Goal: Transaction & Acquisition: Book appointment/travel/reservation

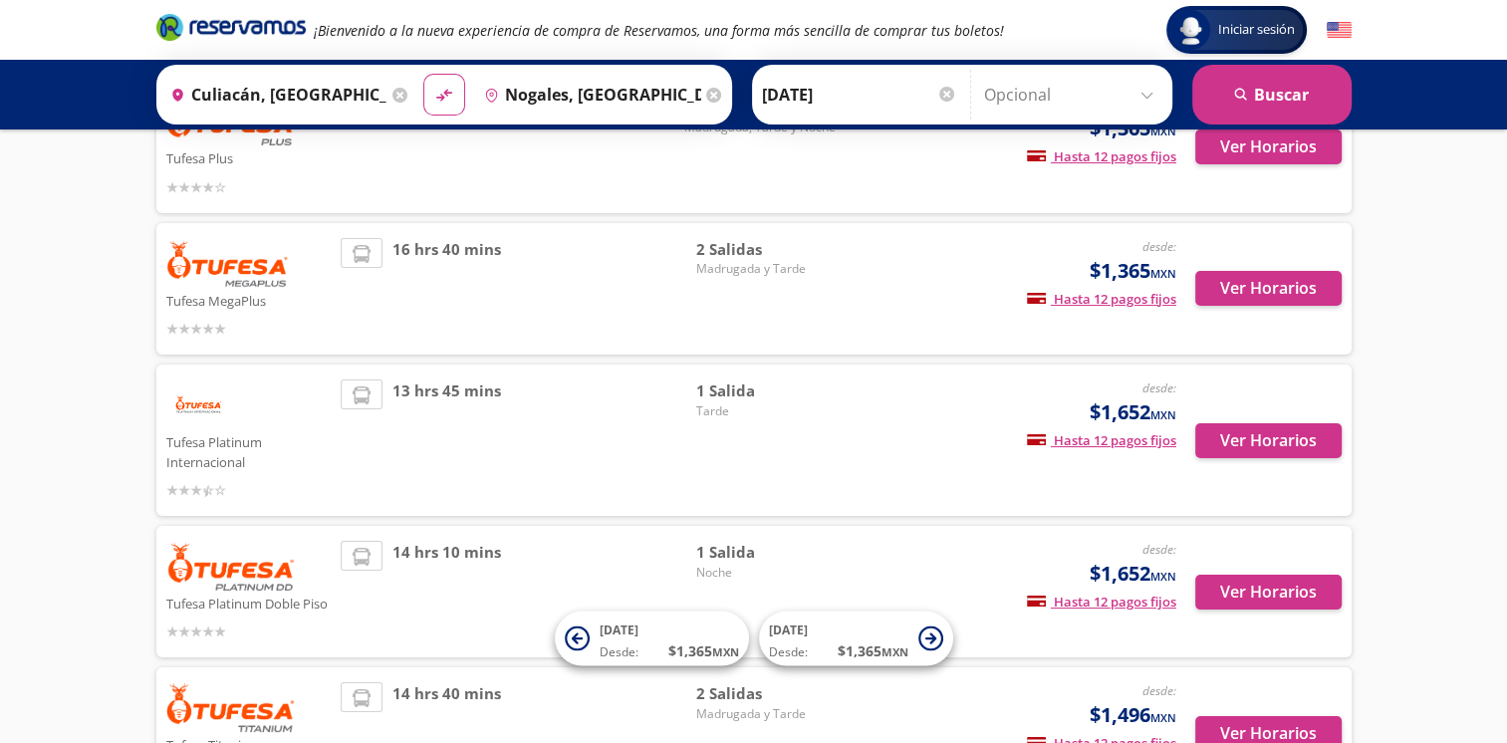
scroll to position [299, 0]
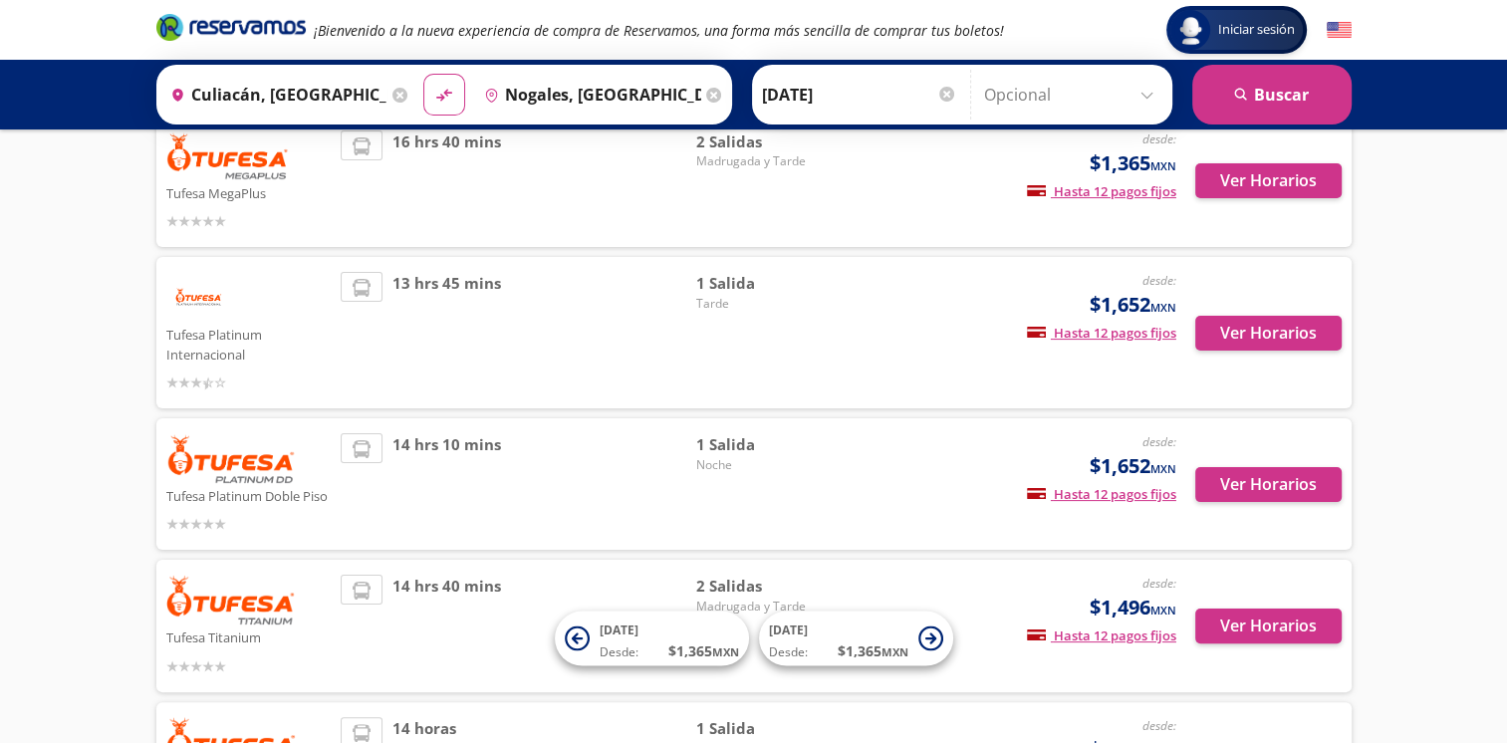
click at [773, 321] on div "1 Salida Tarde" at bounding box center [765, 333] width 139 height 122
click at [669, 274] on div "13 hrs 45 mins" at bounding box center [519, 333] width 356 height 122
click at [769, 297] on span "Tarde" at bounding box center [765, 304] width 139 height 18
click at [448, 287] on span "13 hrs 45 mins" at bounding box center [446, 333] width 109 height 122
click at [1221, 332] on button "Ver Horarios" at bounding box center [1268, 333] width 146 height 35
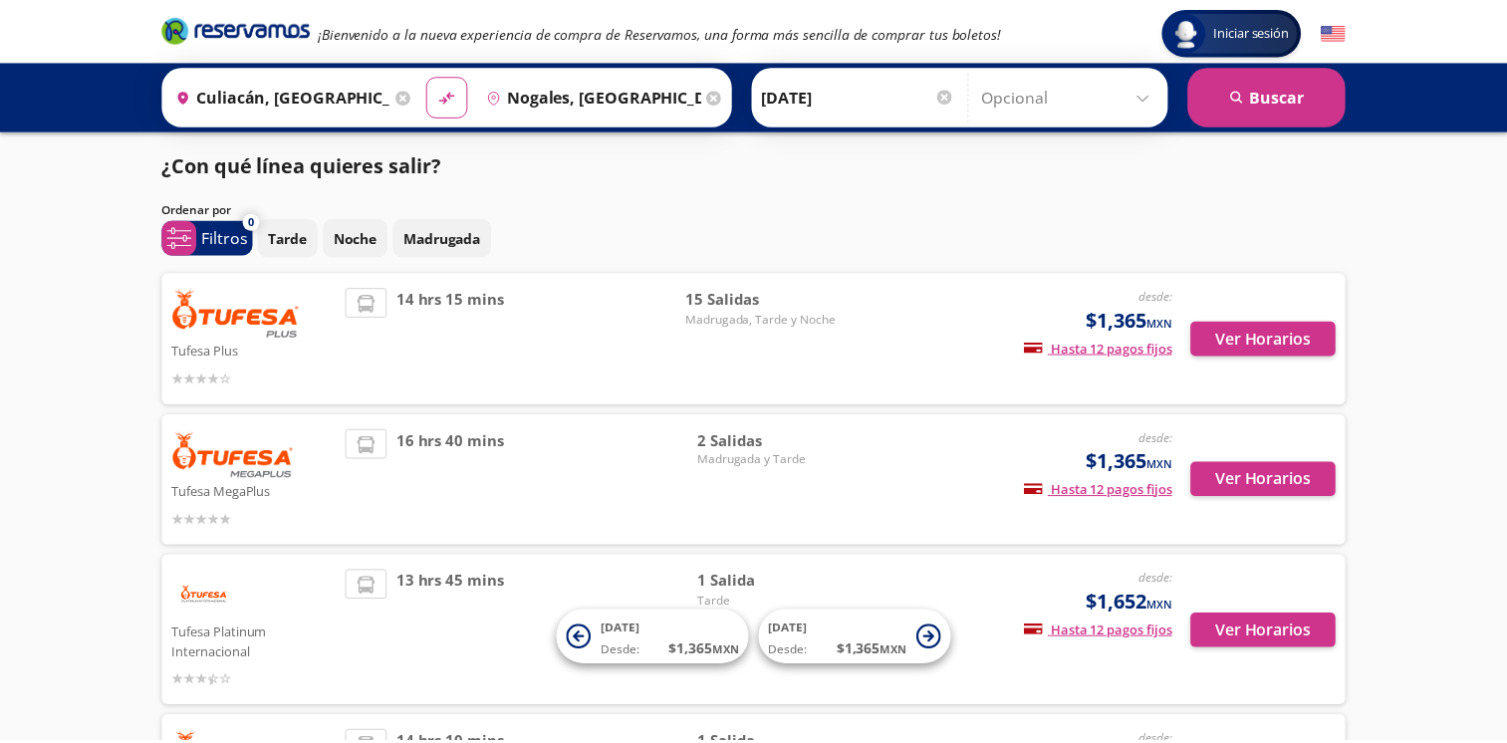
scroll to position [299, 0]
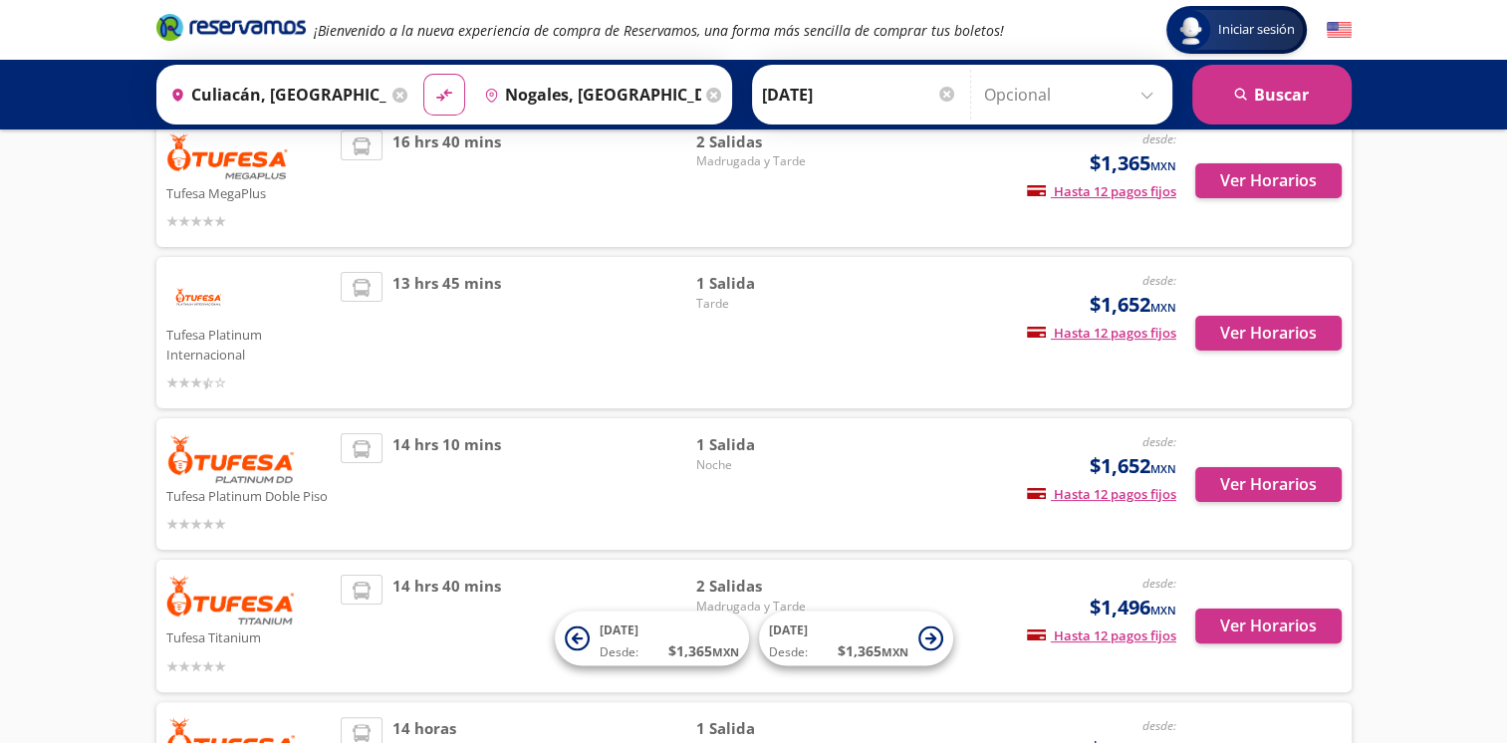
click at [264, 492] on p "Tufesa Platinum Doble Piso" at bounding box center [248, 495] width 165 height 24
click at [820, 446] on span "1 Salida" at bounding box center [765, 444] width 139 height 23
click at [716, 442] on span "1 Salida" at bounding box center [765, 444] width 139 height 23
drag, startPoint x: 416, startPoint y: 443, endPoint x: 430, endPoint y: 442, distance: 14.0
click at [417, 443] on span "14 hrs 10 mins" at bounding box center [446, 484] width 109 height 102
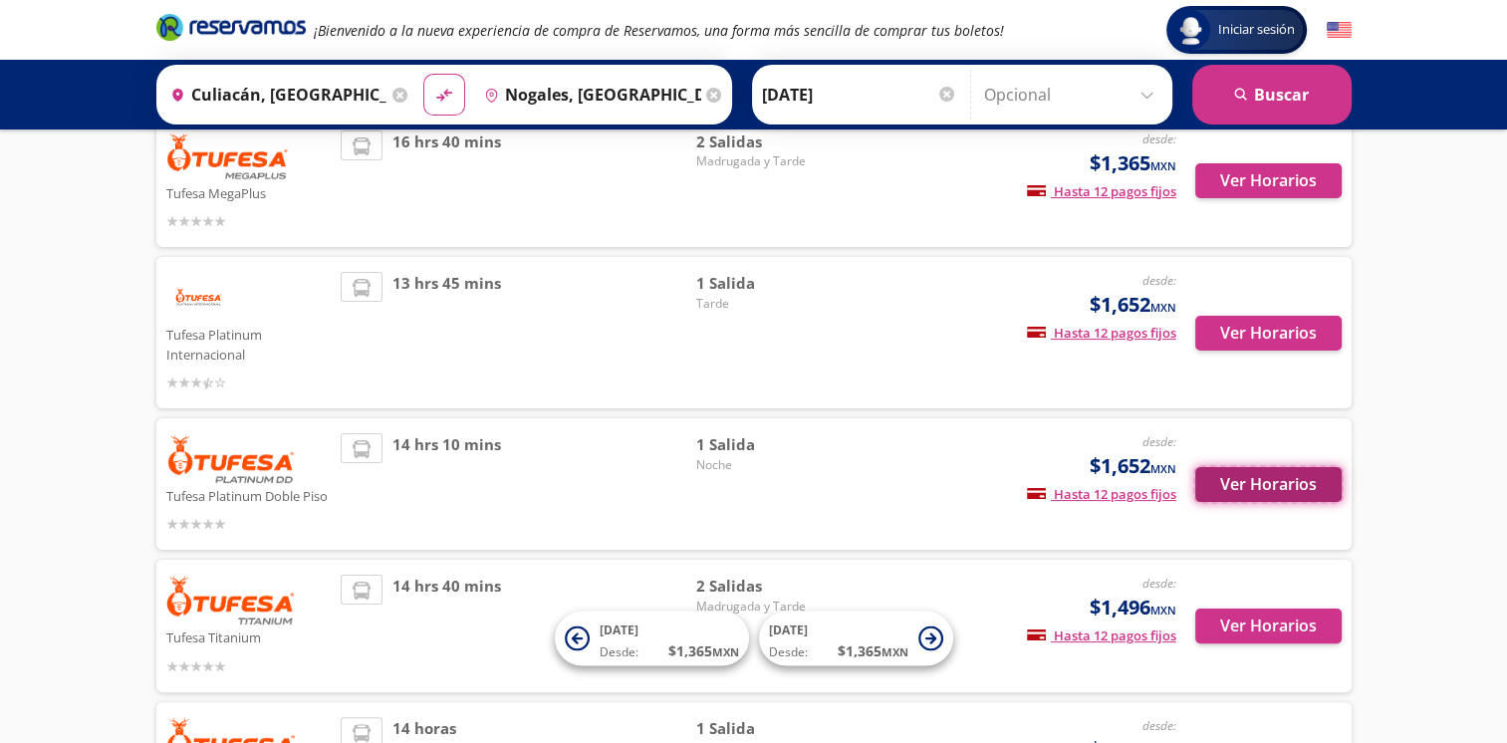
click at [1215, 492] on button "Ver Horarios" at bounding box center [1268, 484] width 146 height 35
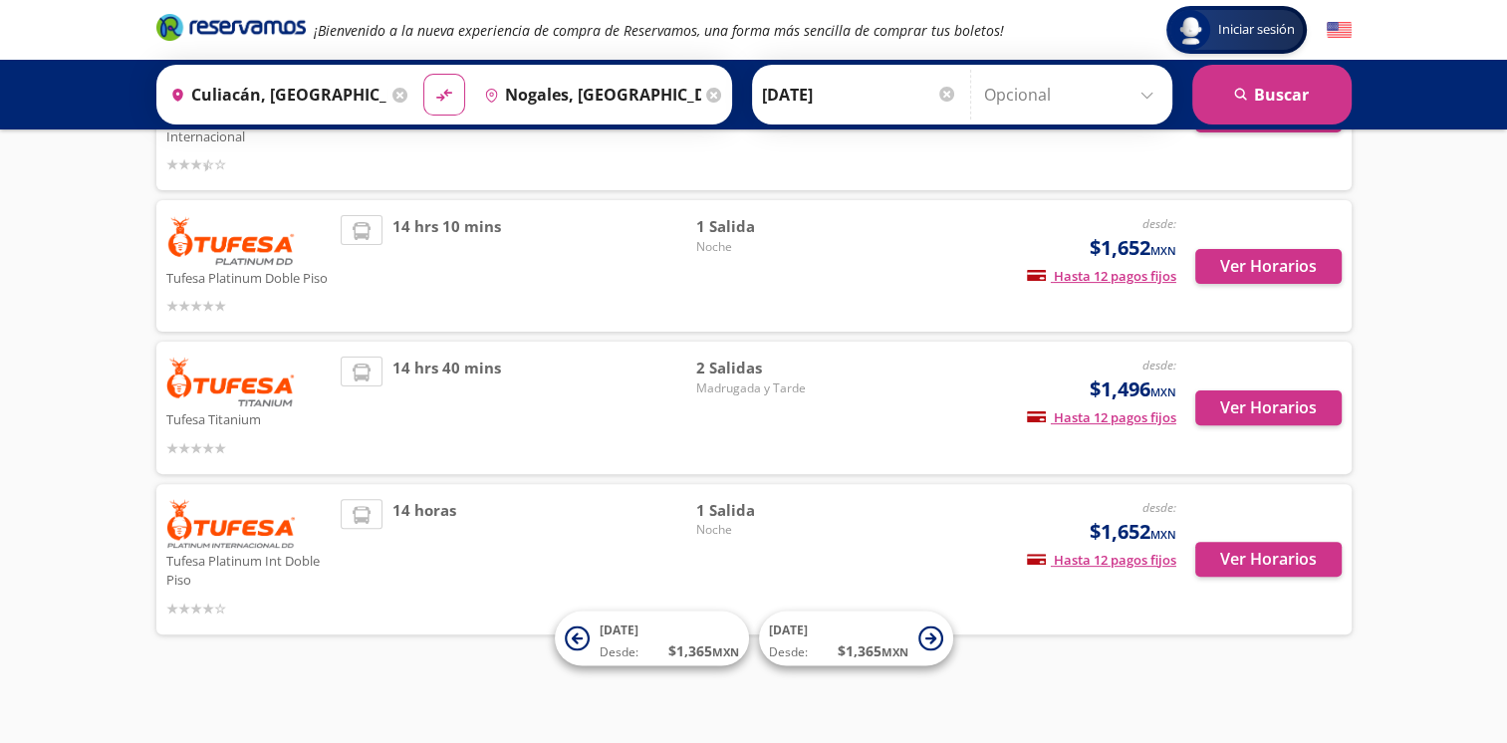
click at [701, 518] on span "1 Salida" at bounding box center [765, 510] width 139 height 23
click at [1204, 550] on button "Ver Horarios" at bounding box center [1268, 559] width 146 height 35
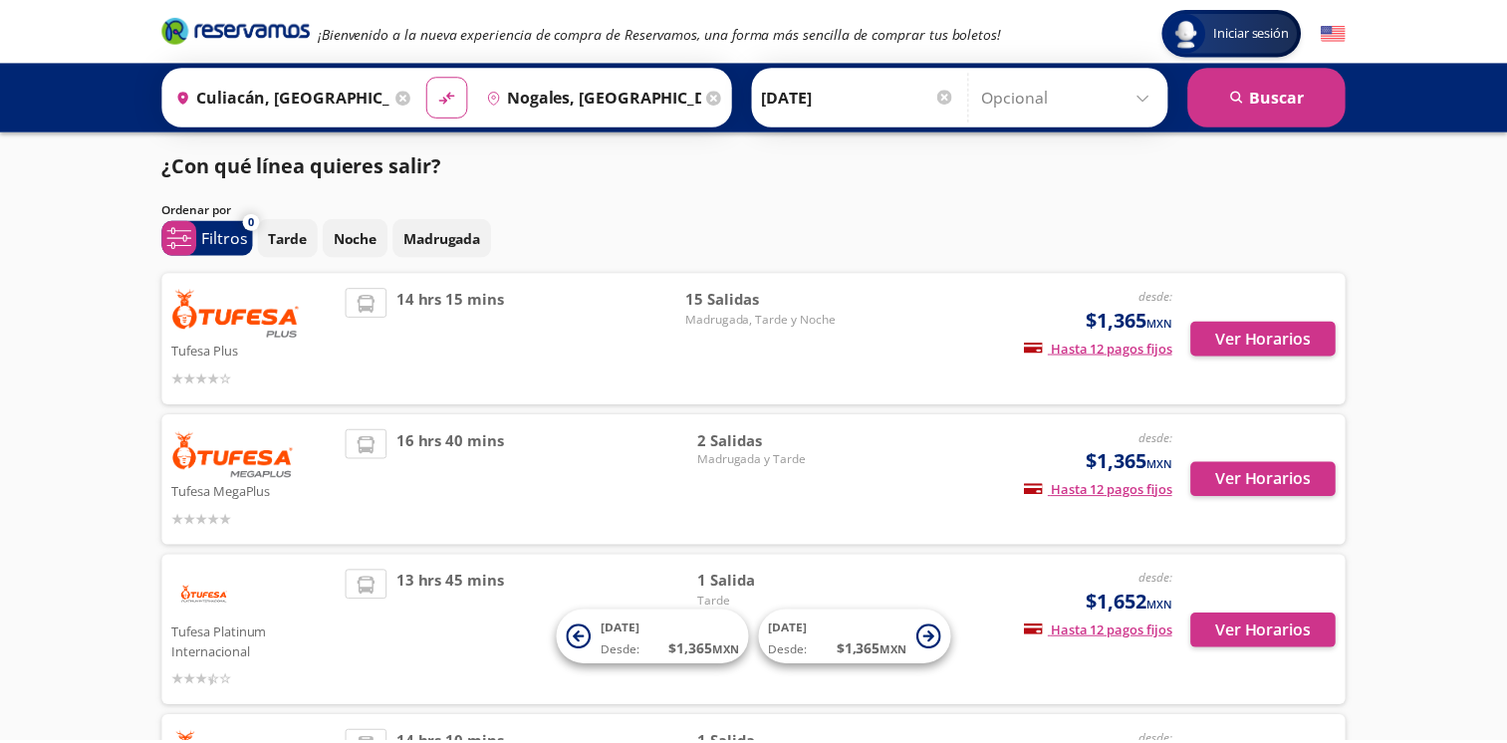
scroll to position [517, 0]
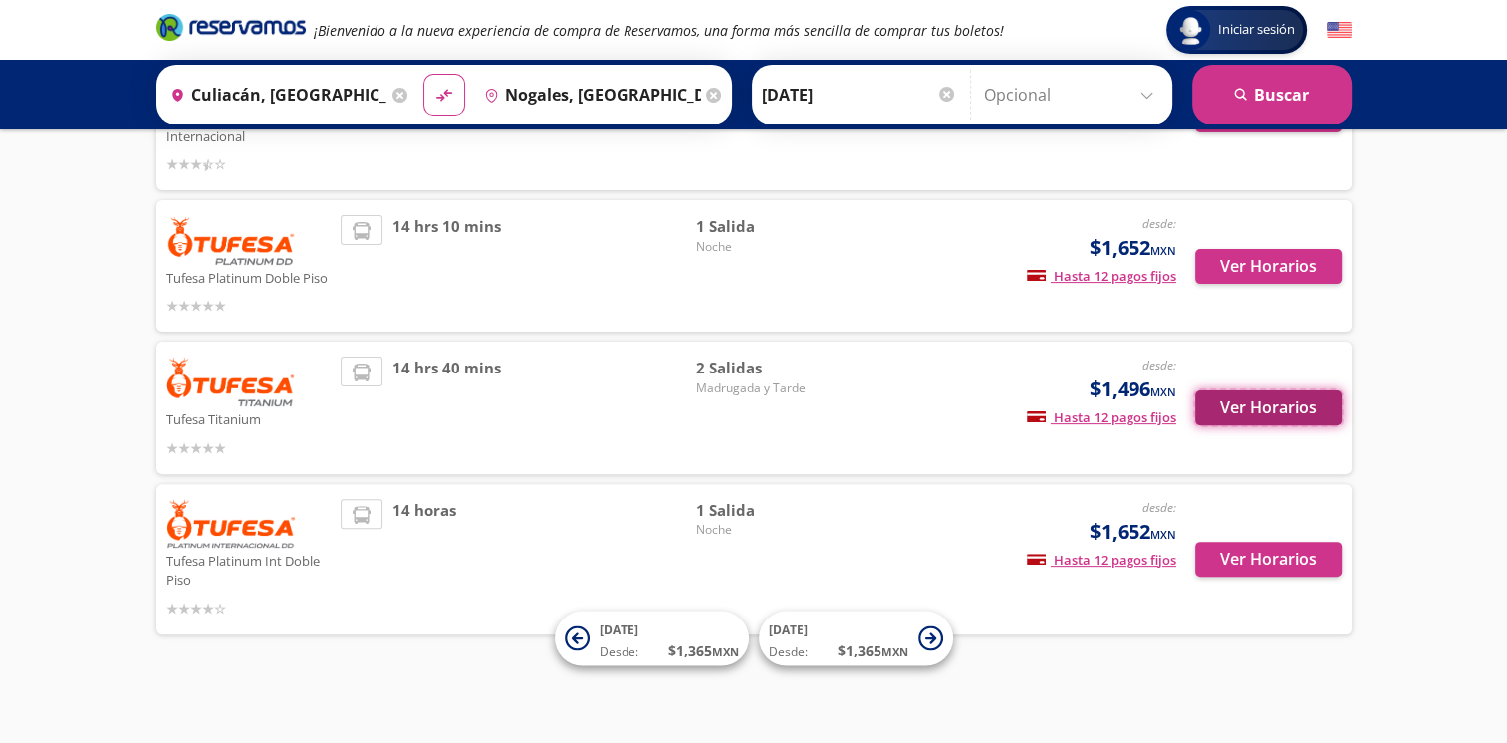
click at [1254, 398] on button "Ver Horarios" at bounding box center [1268, 407] width 146 height 35
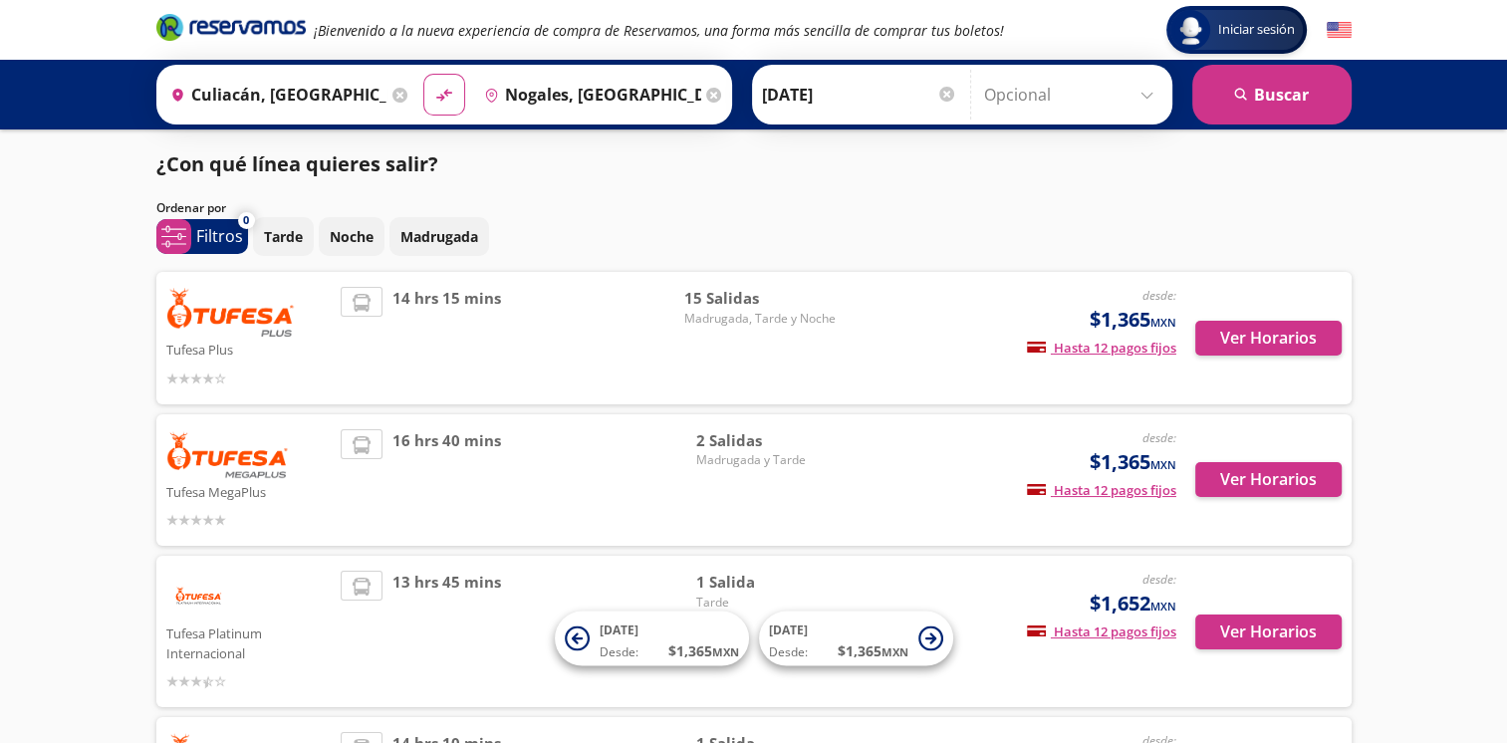
click at [939, 98] on div at bounding box center [946, 94] width 15 height 15
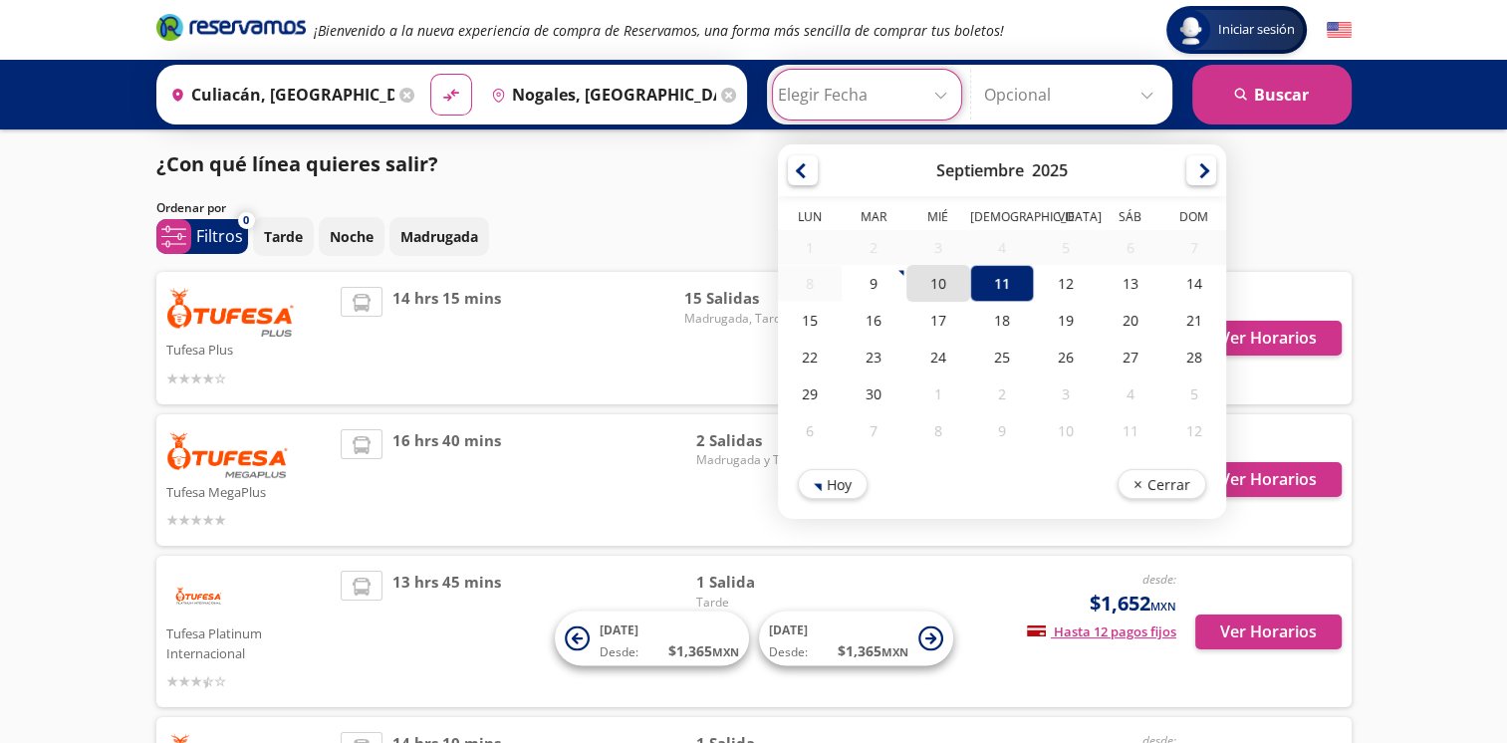
click at [943, 289] on div "10" at bounding box center [937, 283] width 64 height 37
type input "[DATE]"
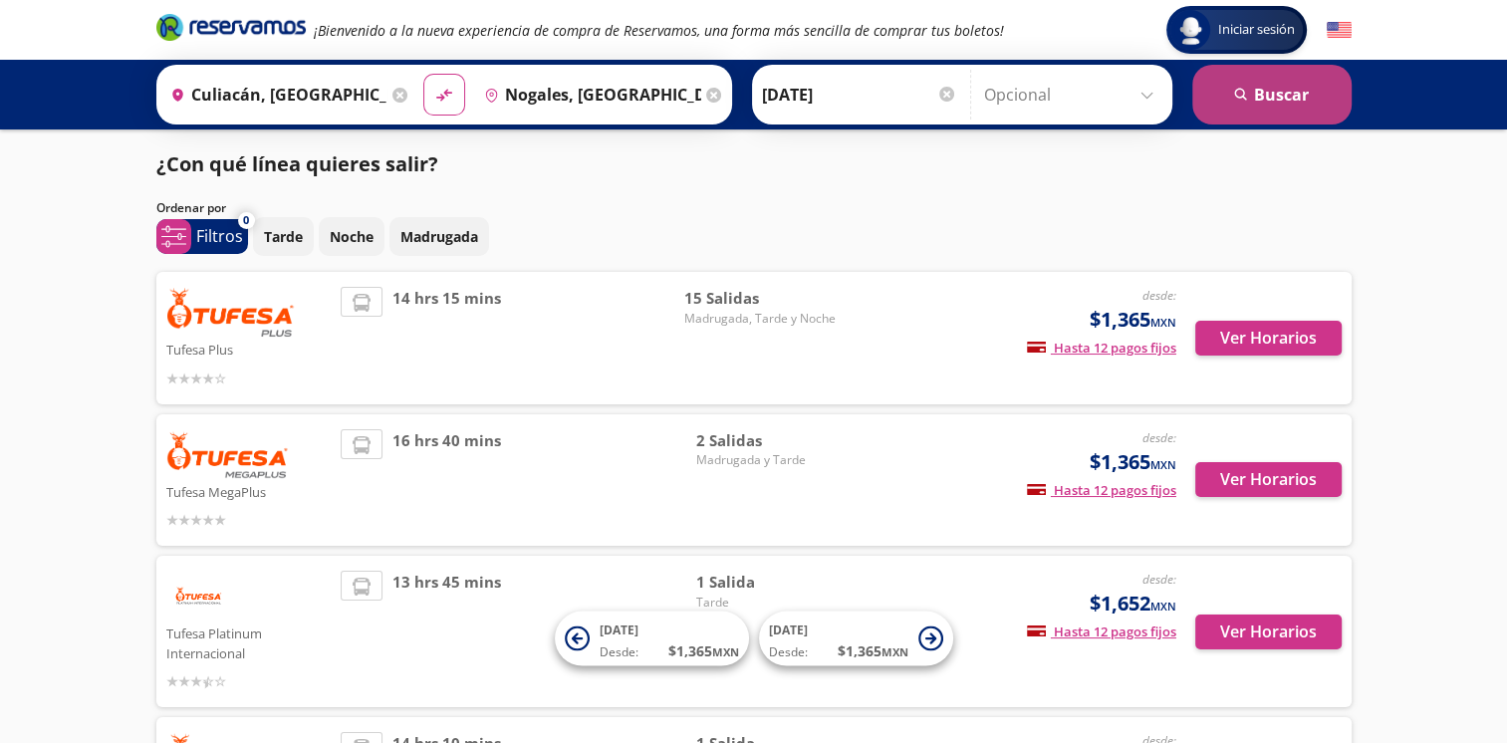
click at [1275, 108] on button "search [GEOGRAPHIC_DATA]" at bounding box center [1271, 95] width 159 height 60
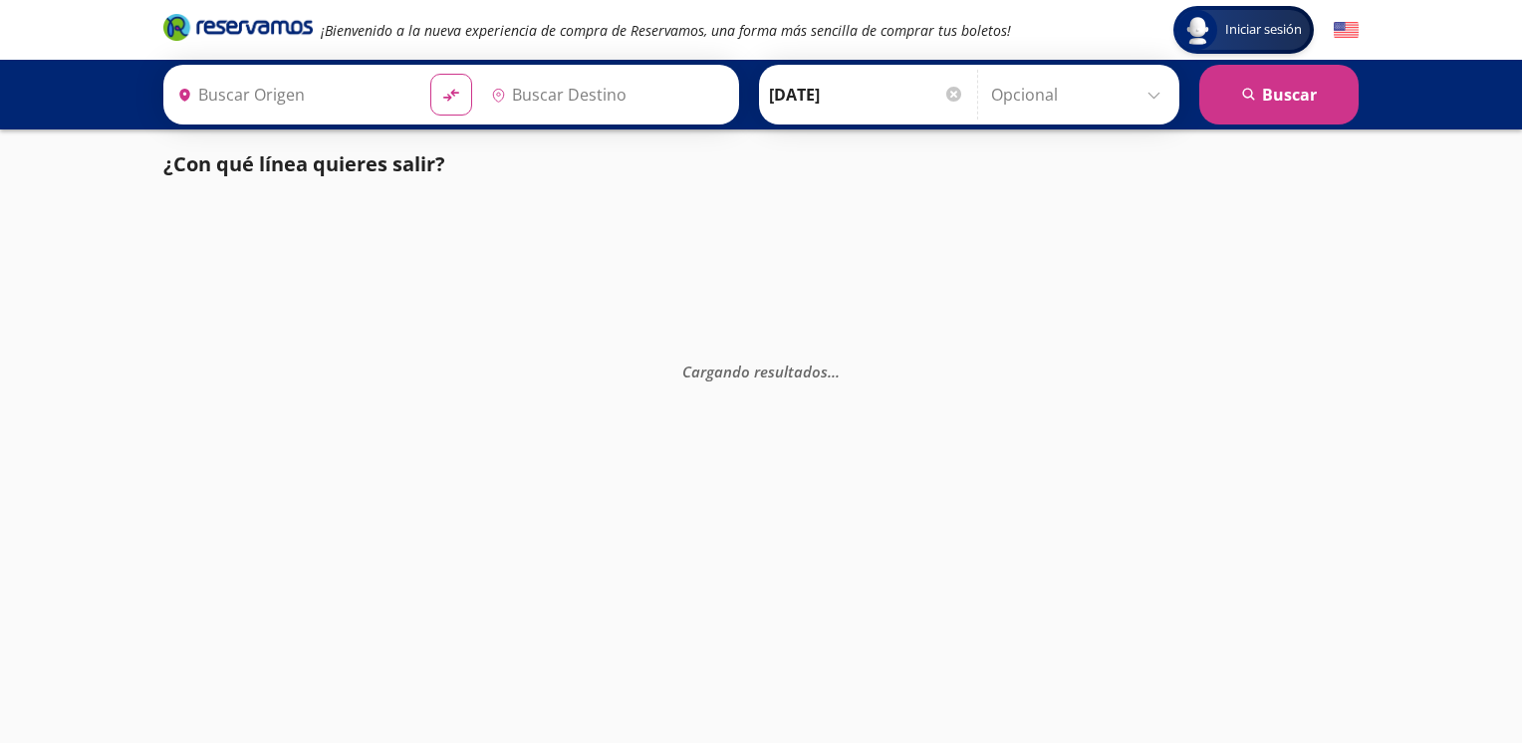
type input "Nogales, [GEOGRAPHIC_DATA]"
type input "Culiacán, [GEOGRAPHIC_DATA]"
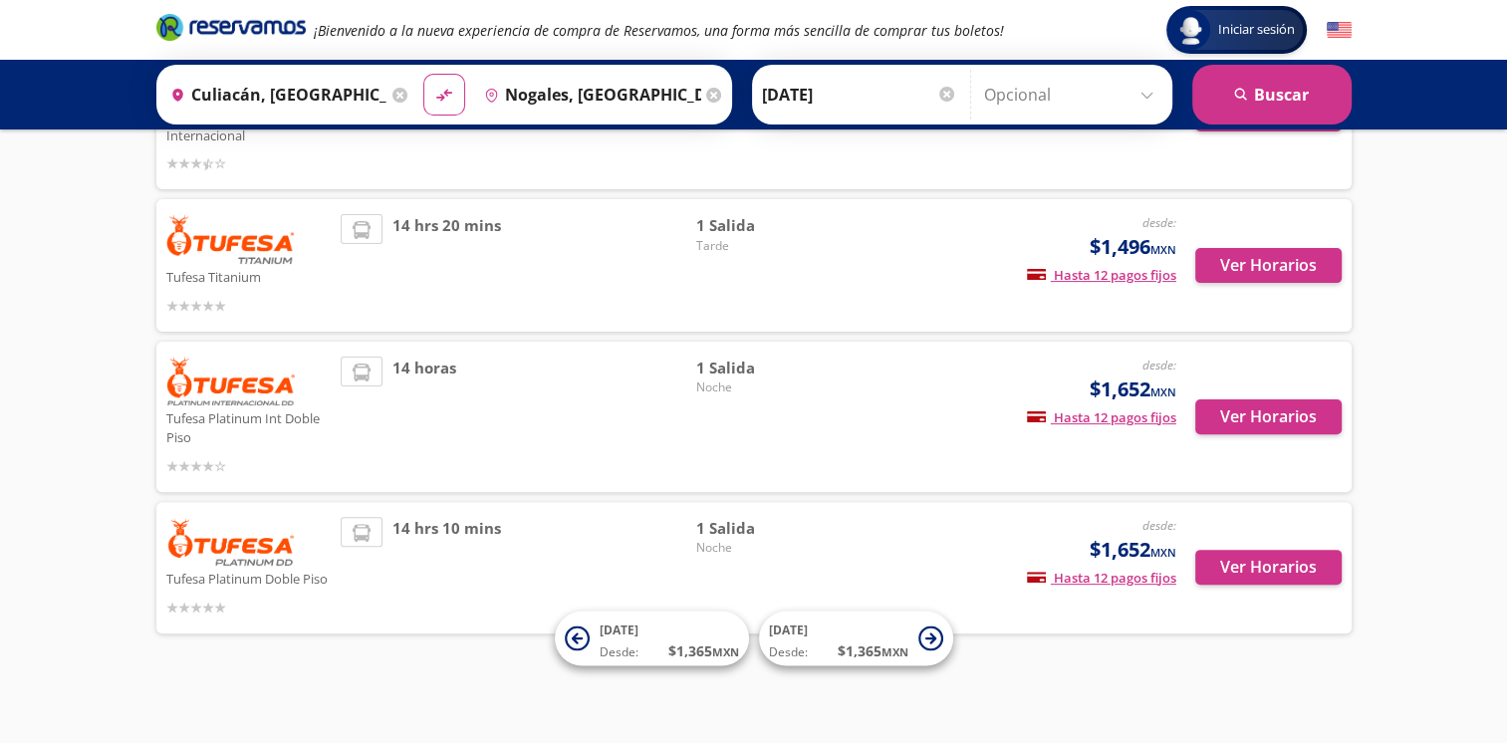
scroll to position [517, 0]
click at [1242, 417] on button "Ver Horarios" at bounding box center [1268, 417] width 146 height 35
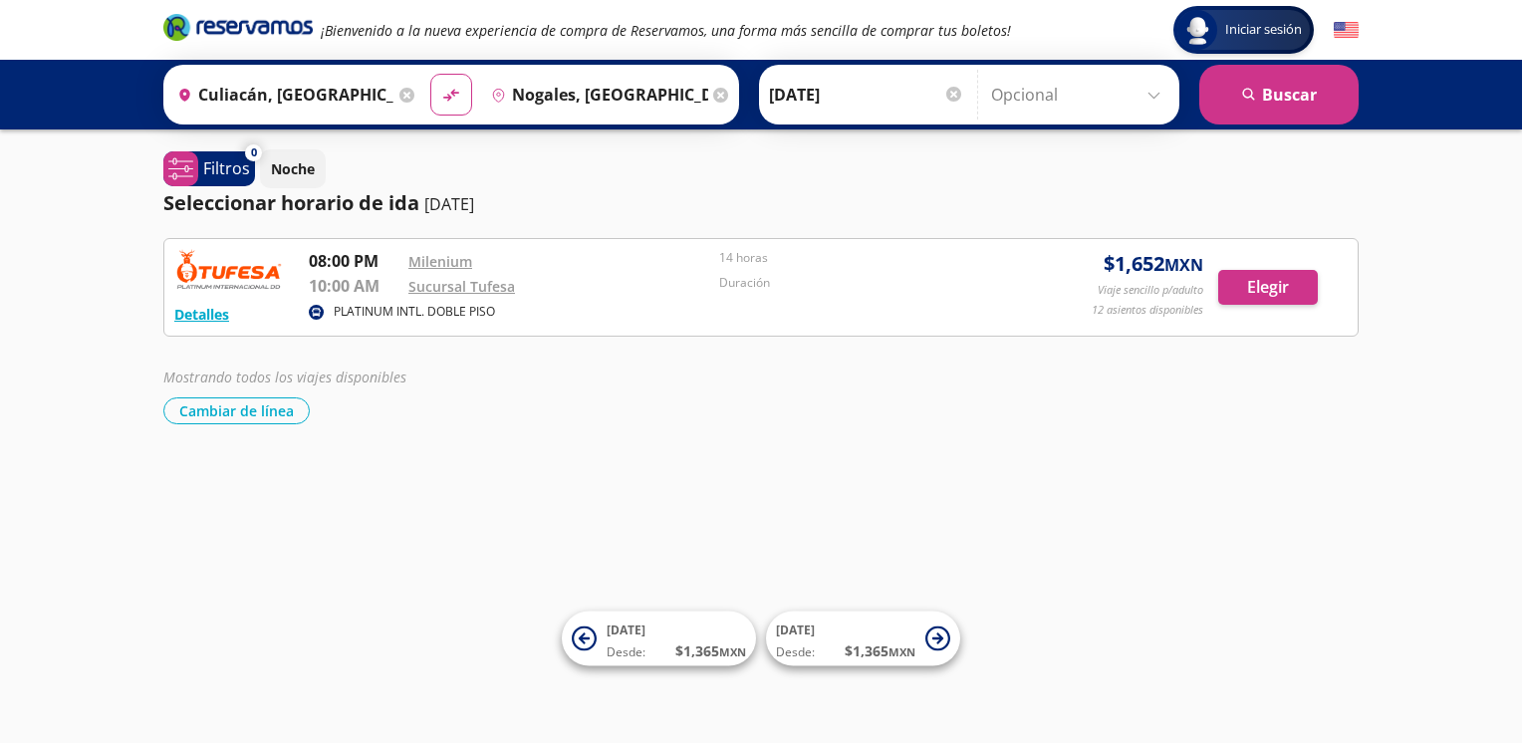
click at [1160, 296] on p "Viaje sencillo p/adulto" at bounding box center [1150, 290] width 106 height 17
click at [1262, 272] on button "Elegir" at bounding box center [1268, 287] width 100 height 35
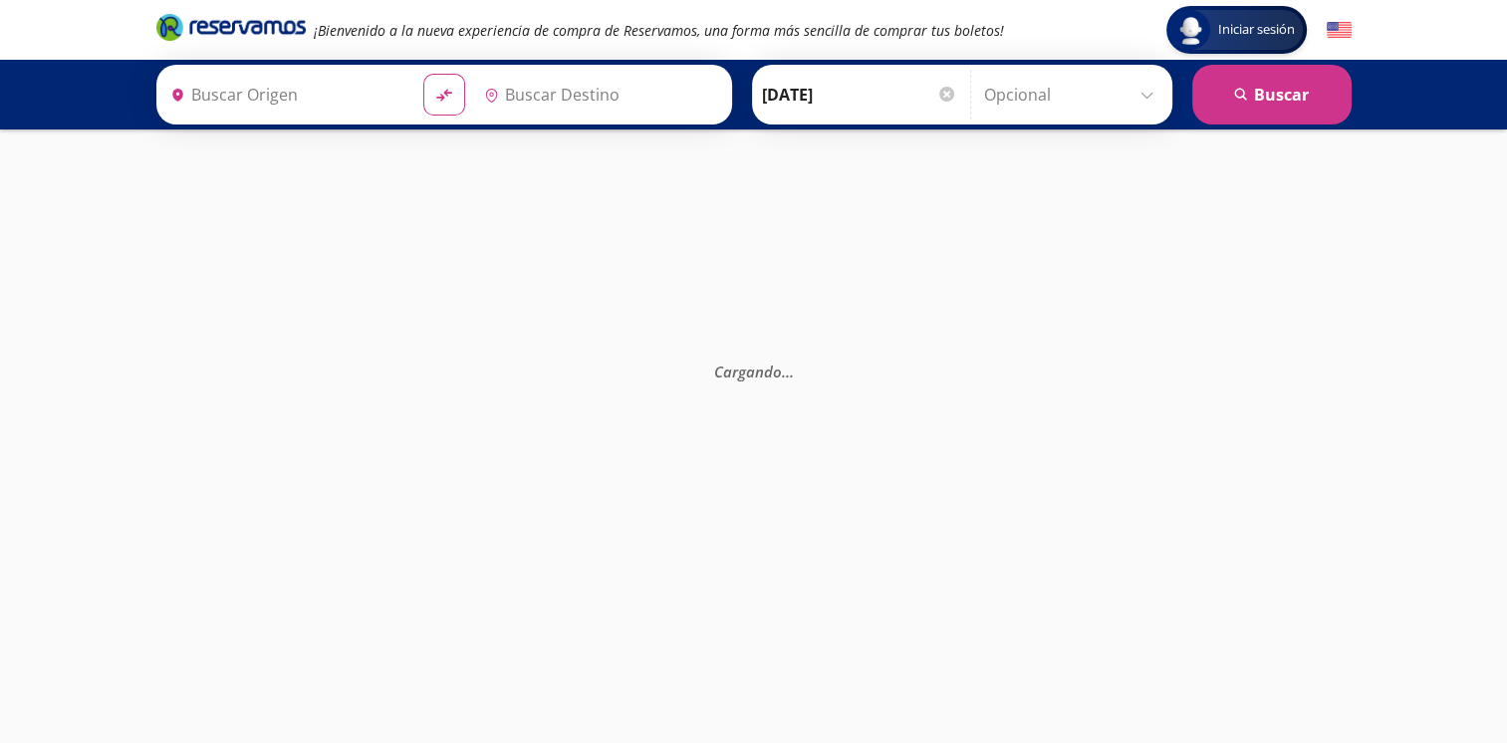
type input "Culiacán, [GEOGRAPHIC_DATA]"
type input "Nogales, [GEOGRAPHIC_DATA]"
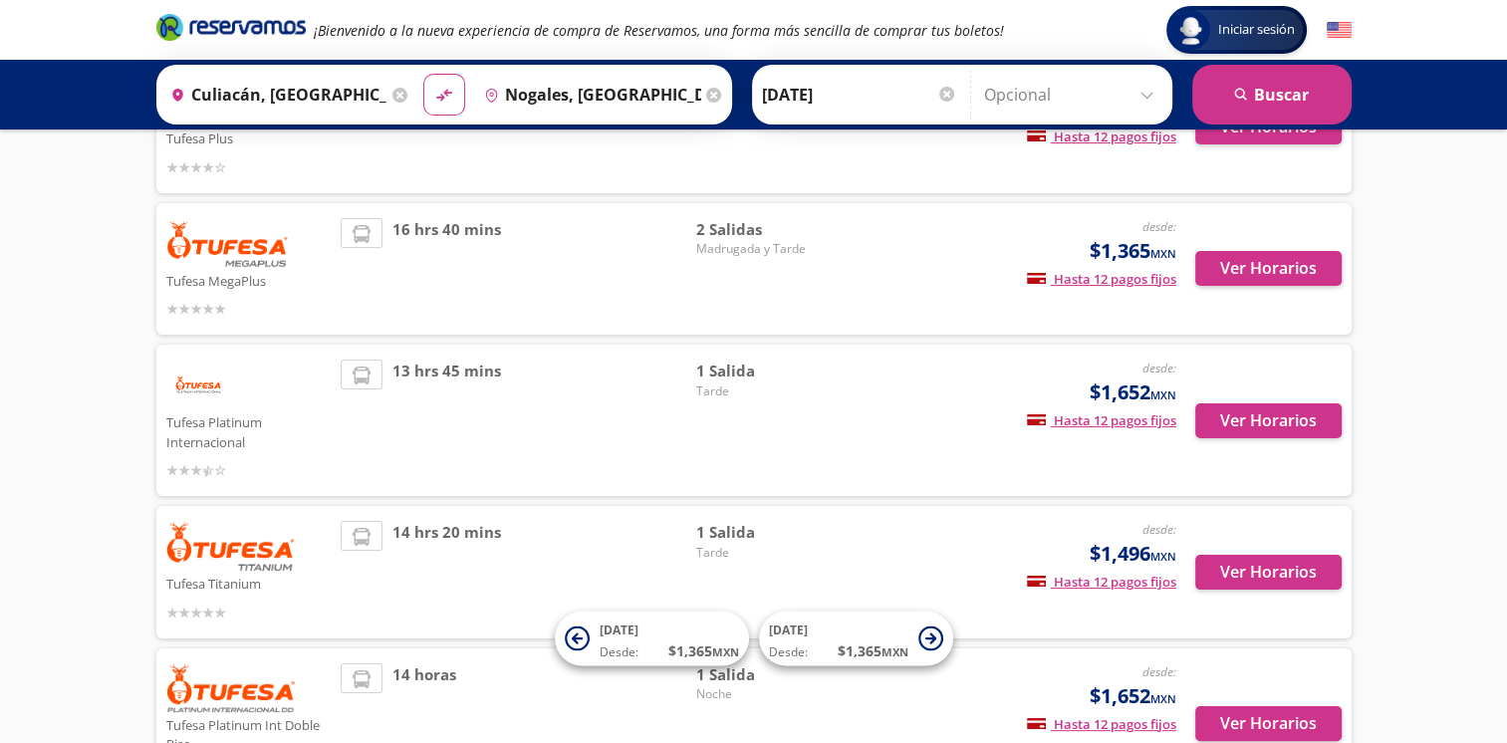
scroll to position [218, 0]
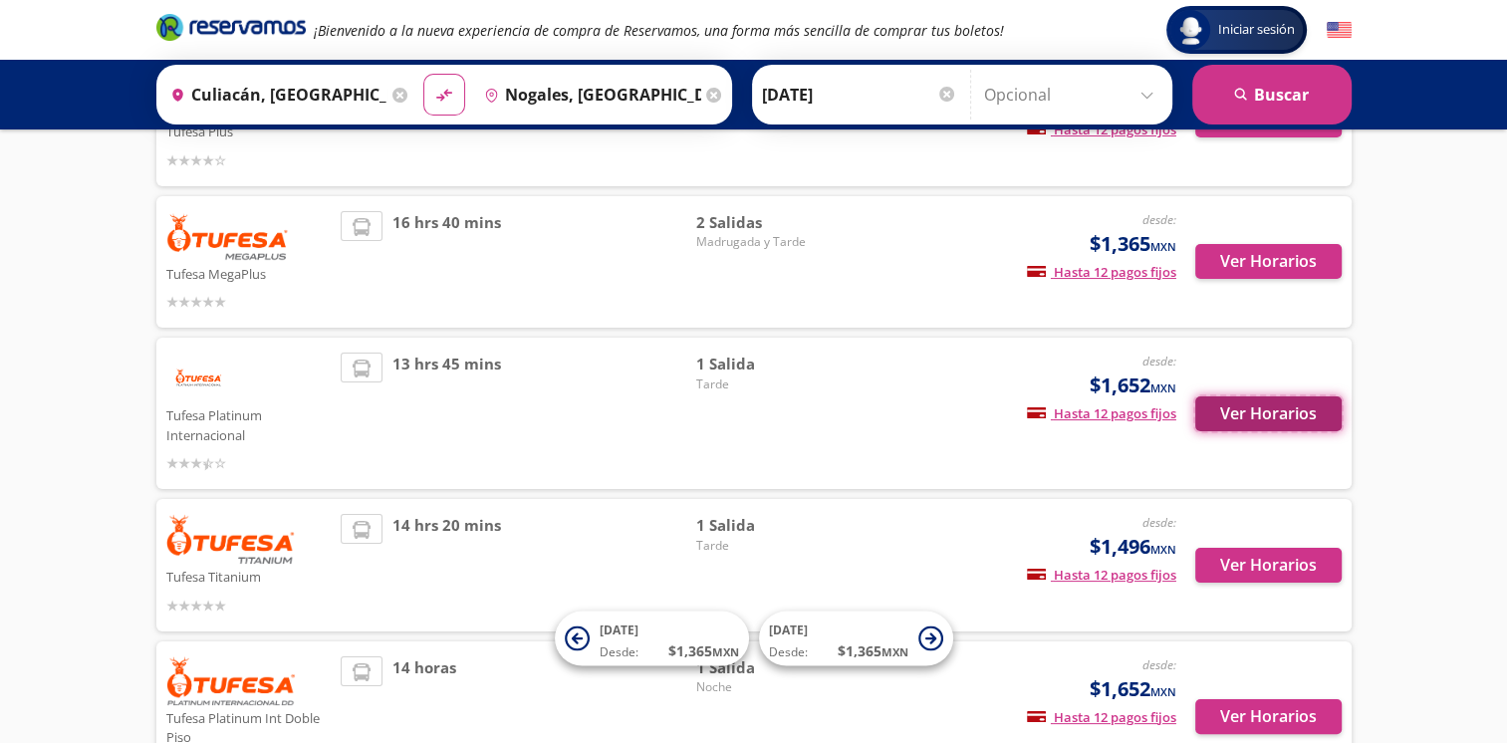
click at [1269, 409] on button "Ver Horarios" at bounding box center [1268, 413] width 146 height 35
